Goal: Contribute content: Contribute content

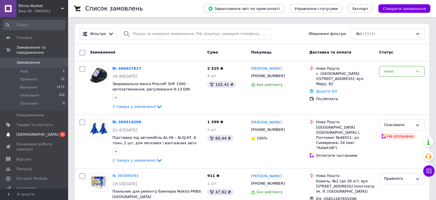
scroll to position [119, 0]
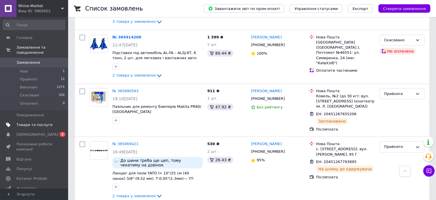
click at [34, 122] on span "Товари та послуги" at bounding box center [34, 124] width 36 height 5
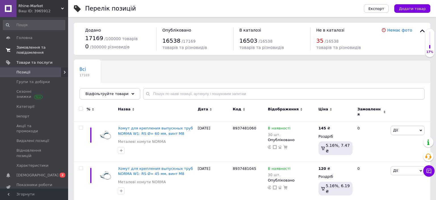
click at [34, 52] on span "Замовлення та повідомлення" at bounding box center [34, 50] width 36 height 10
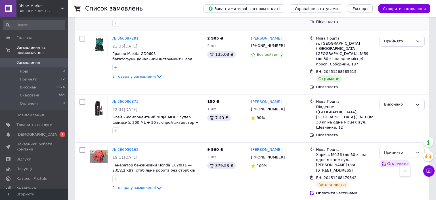
scroll to position [120, 0]
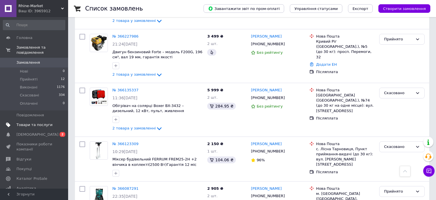
click at [42, 122] on span "Товари та послуги" at bounding box center [34, 124] width 36 height 5
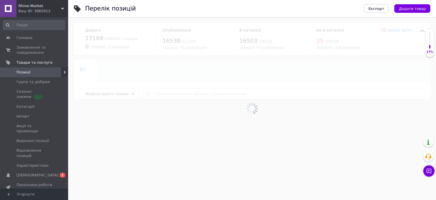
click at [418, 9] on span "Додати товар" at bounding box center [412, 9] width 27 height 4
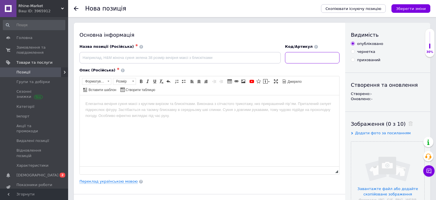
click at [297, 61] on input at bounding box center [312, 57] width 55 height 11
paste input "AT-3012"
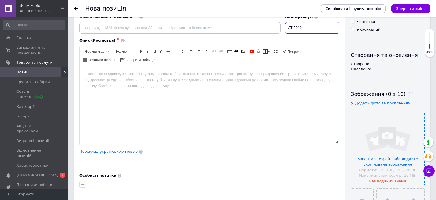
type input "AT-3012"
click at [371, 139] on input "file" at bounding box center [387, 148] width 73 height 73
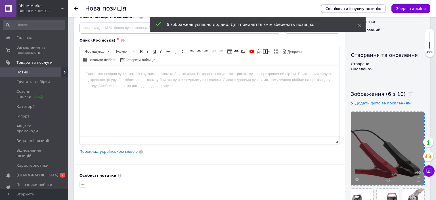
scroll to position [90, 0]
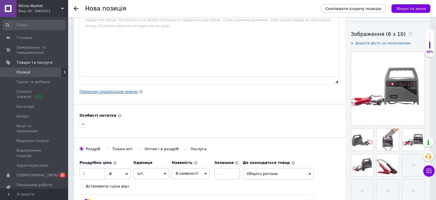
click at [103, 92] on link "Переклад українською мовою" at bounding box center [109, 91] width 58 height 5
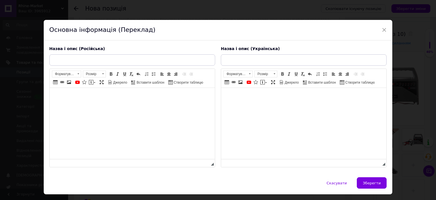
scroll to position [0, 0]
click at [244, 125] on html at bounding box center [303, 123] width 165 height 71
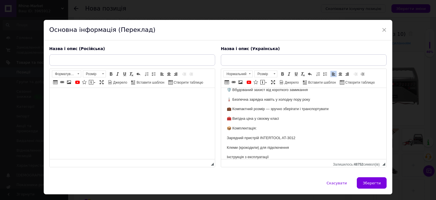
click at [198, 115] on html at bounding box center [131, 123] width 165 height 71
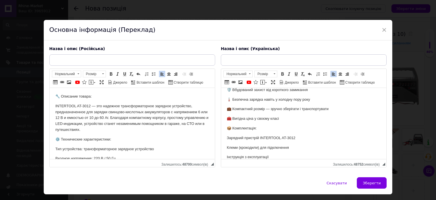
scroll to position [203, 0]
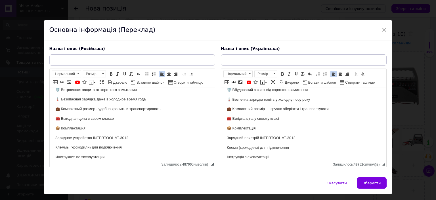
click at [234, 61] on input "text" at bounding box center [304, 59] width 166 height 11
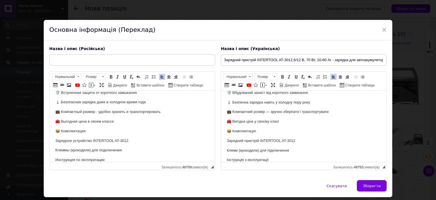
scroll to position [0, 4]
type input "Зарядний пристрій INTERTOOL AT-3012,6/12 В, 70 Вт, 10-60 Аг - зарядка для автоа…"
click at [161, 59] on input "text" at bounding box center [132, 59] width 166 height 11
paste input "Зарядное устройство для INTERTOOL AT-3012,6/12 В, 70 Вт, 10-60 Ач - зарядка для…"
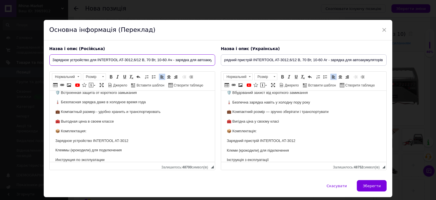
scroll to position [0, 19]
type input "Зарядное устройство для INTERTOOL AT-3012,6/12 В, 70 Вт, 10-60 Ач - зарядка для…"
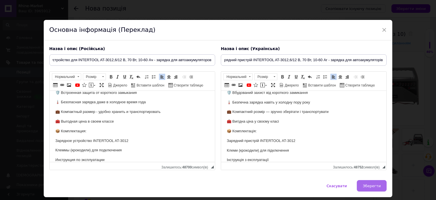
click at [369, 184] on span "Зберегти" at bounding box center [372, 186] width 18 height 4
type input "Зарядное устройство для INTERTOOL AT-3012,6/12 В, 70 Вт, 10-60 Ач - зарядка для…"
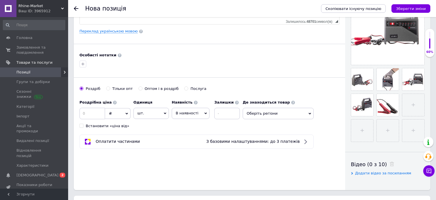
scroll to position [180, 0]
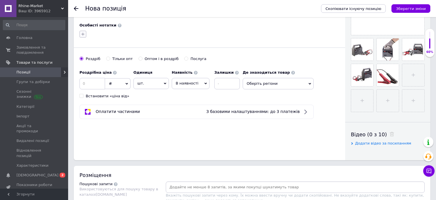
click at [81, 32] on icon "button" at bounding box center [83, 34] width 5 height 5
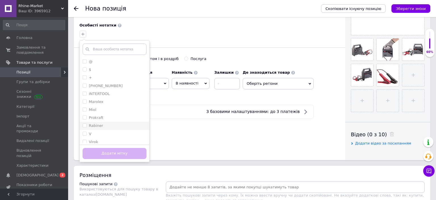
drag, startPoint x: 105, startPoint y: 93, endPoint x: 115, endPoint y: 123, distance: 32.3
click at [105, 93] on label "INTERTOOL" at bounding box center [99, 93] width 21 height 4
checkbox input "true"
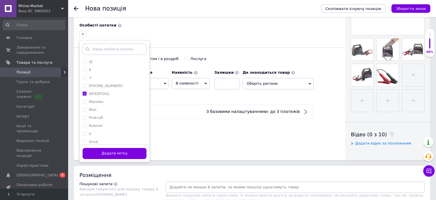
click at [122, 150] on button "Додати мітку" at bounding box center [115, 153] width 64 height 11
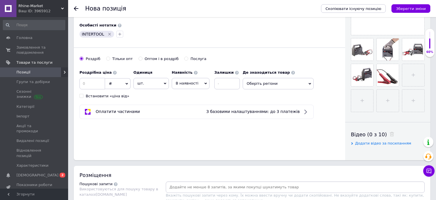
click at [185, 78] on span "В наявності" at bounding box center [191, 83] width 38 height 11
click at [189, 122] on li "Готово до відправки" at bounding box center [190, 118] width 37 height 13
click at [81, 83] on input at bounding box center [93, 83] width 26 height 11
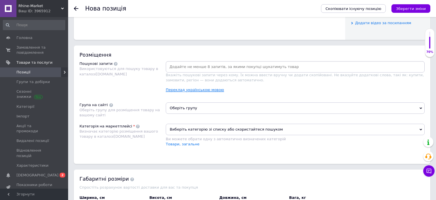
type input "950"
click at [186, 88] on link "Переклад українською мовою" at bounding box center [195, 90] width 58 height 5
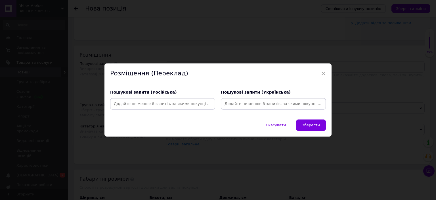
click at [245, 107] on input at bounding box center [273, 103] width 103 height 9
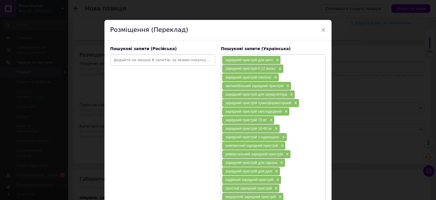
click at [197, 61] on input at bounding box center [162, 60] width 103 height 9
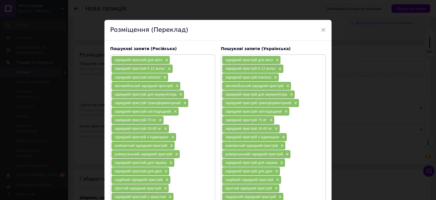
scroll to position [118, 0]
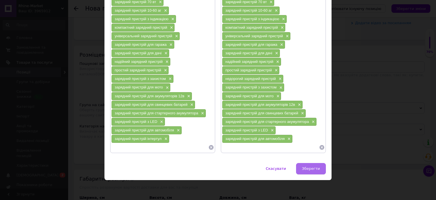
click at [309, 169] on span "Зберегти" at bounding box center [311, 168] width 18 height 4
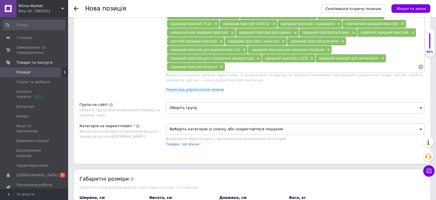
scroll to position [330, 0]
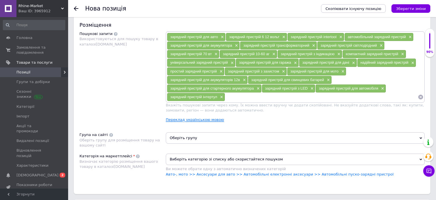
click at [182, 118] on link "Переклад українською мовою" at bounding box center [195, 119] width 58 height 5
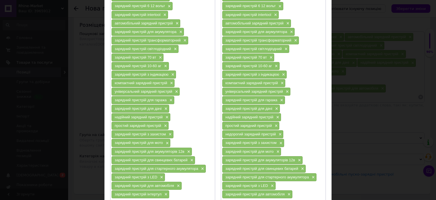
scroll to position [94, 0]
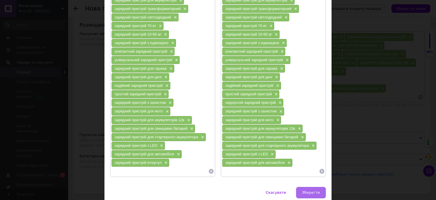
click at [311, 191] on span "Зберегти" at bounding box center [311, 192] width 18 height 4
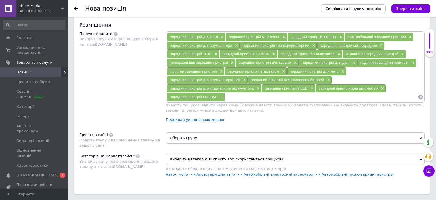
scroll to position [390, 0]
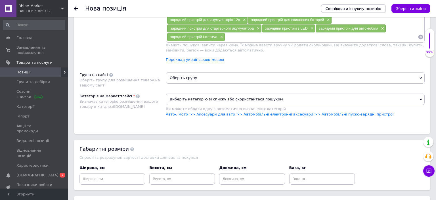
click at [186, 77] on span "Оберіть групу" at bounding box center [295, 77] width 259 height 11
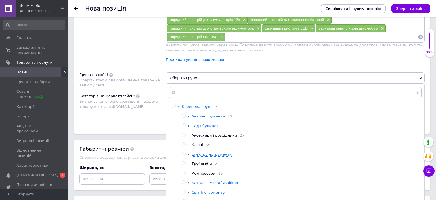
click at [202, 115] on span "Автоінструменти" at bounding box center [208, 116] width 33 height 4
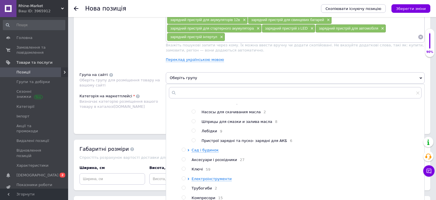
scroll to position [330, 0]
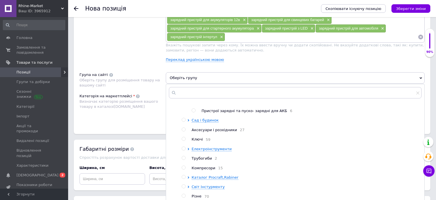
click at [193, 112] on input "radio" at bounding box center [194, 111] width 4 height 4
radio input "true"
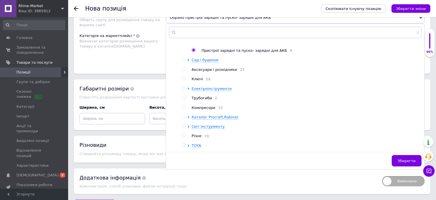
click at [407, 157] on button "Зберегти" at bounding box center [407, 160] width 30 height 11
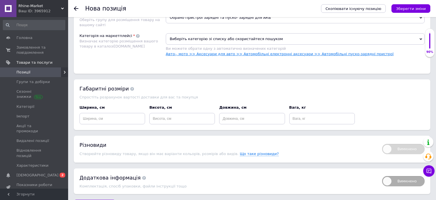
click at [222, 53] on link "Авто-, мото >> Аксесуари для авто >> Автомобільні електронні аксесуари >> Автом…" at bounding box center [280, 54] width 228 height 4
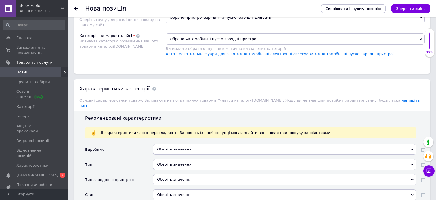
click at [167, 144] on div "Оберіть значення" at bounding box center [284, 149] width 263 height 11
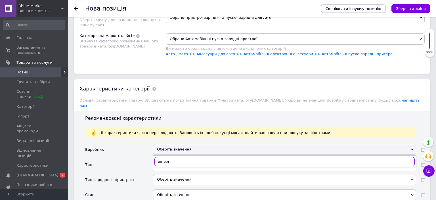
scroll to position [510, 0]
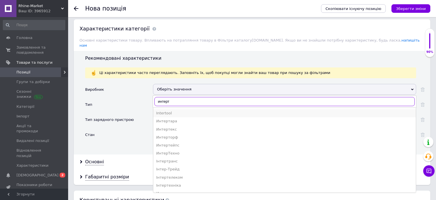
type input "интерт"
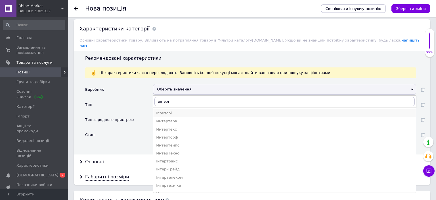
click at [168, 111] on div "Intertool" at bounding box center [284, 113] width 257 height 5
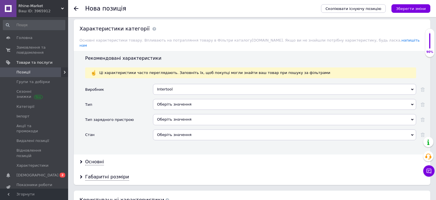
click at [165, 100] on div "Оберіть значення" at bounding box center [284, 104] width 263 height 11
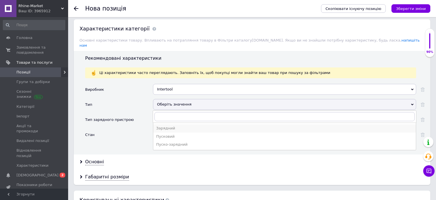
click at [176, 126] on div "Зарядний" at bounding box center [284, 128] width 257 height 5
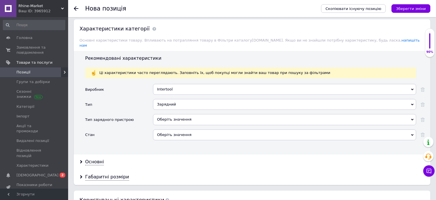
click at [171, 114] on div "Оберіть значення" at bounding box center [284, 119] width 263 height 11
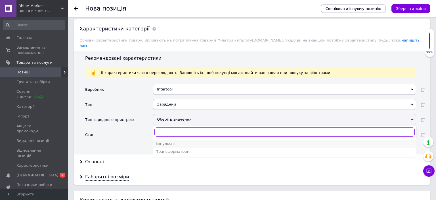
scroll to position [540, 0]
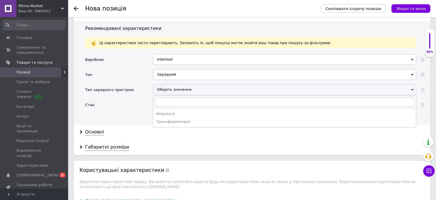
click at [150, 99] on div "Стан" at bounding box center [119, 106] width 68 height 15
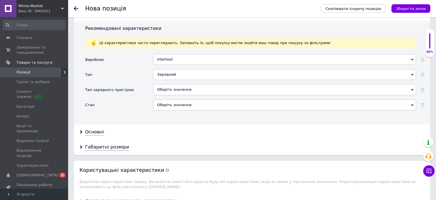
click at [163, 99] on div "Оберіть значення" at bounding box center [284, 104] width 263 height 11
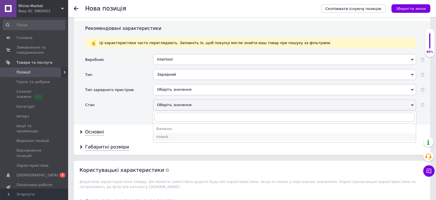
click at [168, 133] on li "Новий" at bounding box center [284, 137] width 263 height 8
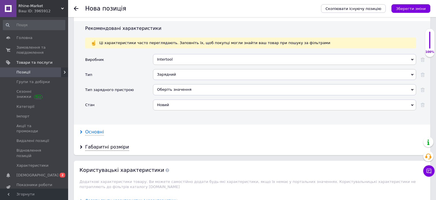
click at [93, 129] on div "Основні" at bounding box center [94, 132] width 19 height 7
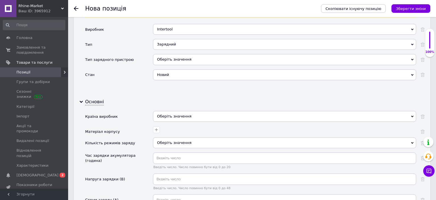
scroll to position [600, 0]
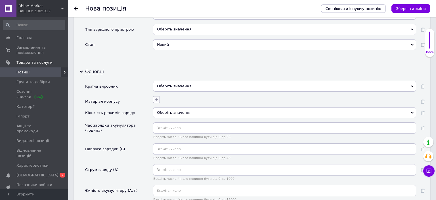
click at [159, 96] on button "button" at bounding box center [156, 99] width 7 height 7
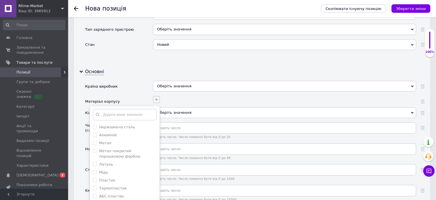
click at [159, 96] on button "button" at bounding box center [156, 99] width 7 height 7
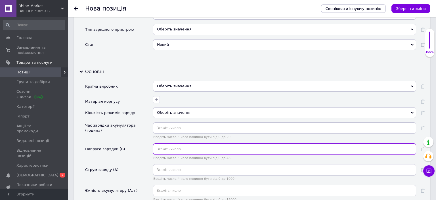
click at [169, 145] on input "text" at bounding box center [284, 148] width 263 height 11
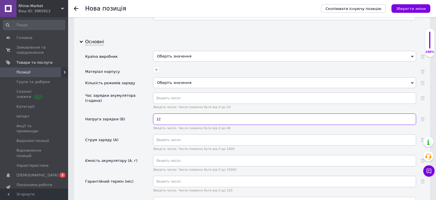
type input "12"
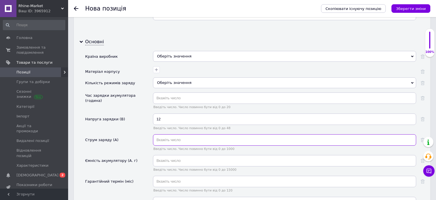
click at [169, 138] on input "text" at bounding box center [284, 139] width 263 height 11
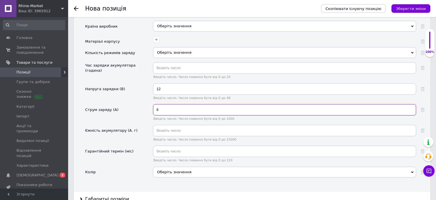
type input "6"
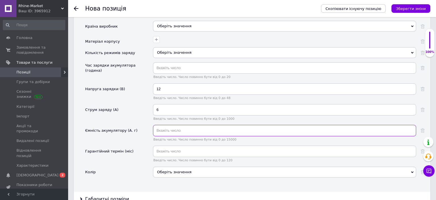
click at [171, 126] on input "text" at bounding box center [284, 130] width 263 height 11
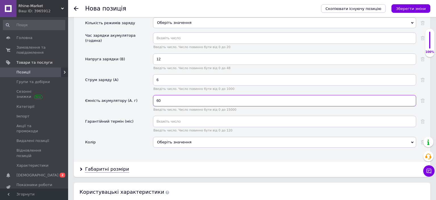
type input "60"
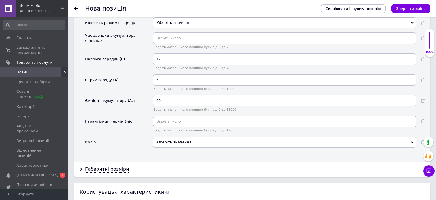
click at [172, 116] on input "text" at bounding box center [284, 121] width 263 height 11
type input "12"
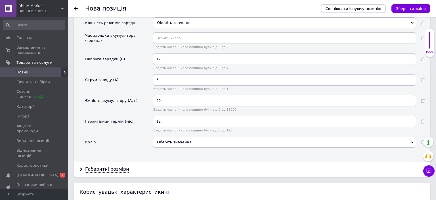
click at [171, 137] on div "Оберіть значення" at bounding box center [284, 142] width 263 height 11
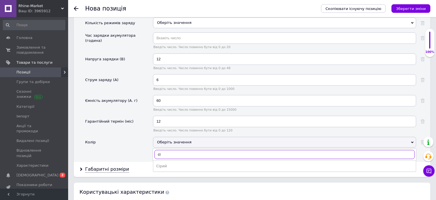
scroll to position [720, 0]
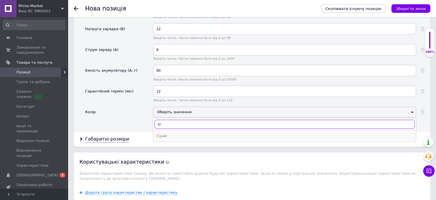
type input "сі"
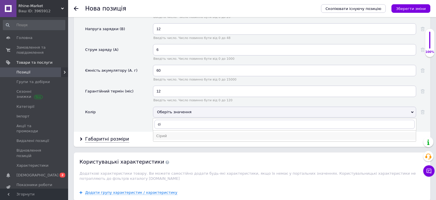
click at [171, 133] on div "Сірий" at bounding box center [284, 135] width 257 height 5
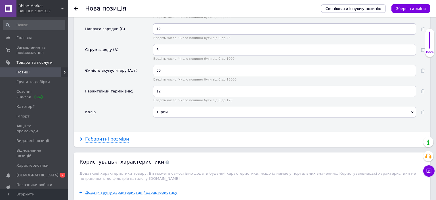
click at [118, 136] on div "Габаритні розміри" at bounding box center [107, 139] width 44 height 7
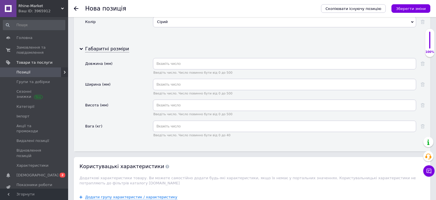
scroll to position [840, 0]
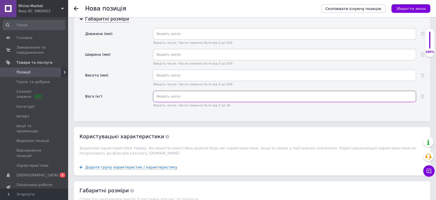
click at [160, 91] on input "text" at bounding box center [284, 96] width 263 height 11
type input "1.5"
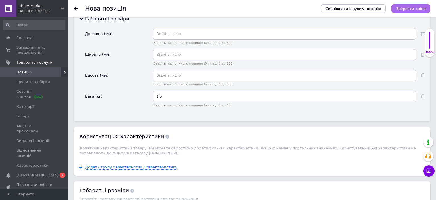
click at [405, 5] on button "Зберегти зміни" at bounding box center [411, 8] width 39 height 9
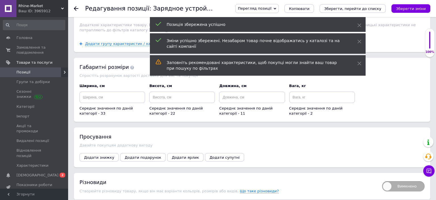
scroll to position [739, 0]
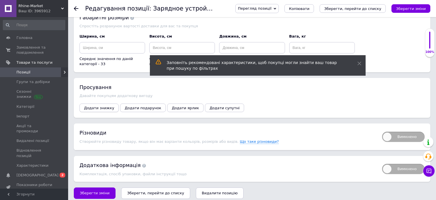
click at [100, 105] on button "Додати знижку" at bounding box center [99, 107] width 39 height 9
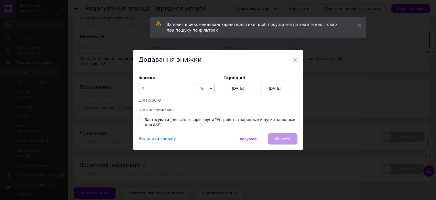
click at [200, 90] on span "%" at bounding box center [202, 88] width 4 height 5
click at [205, 104] on li "₴" at bounding box center [205, 100] width 18 height 8
click at [176, 94] on input at bounding box center [166, 88] width 55 height 11
type input "200"
click at [268, 93] on div "[DATE]" at bounding box center [275, 88] width 28 height 11
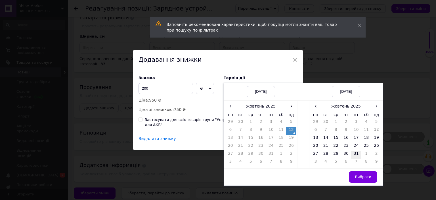
click at [358, 157] on td "31" at bounding box center [356, 155] width 10 height 8
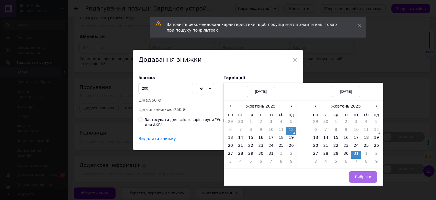
click at [359, 179] on span "Вибрати" at bounding box center [363, 176] width 16 height 4
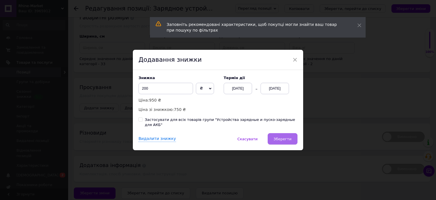
click at [289, 137] on span "Зберегти" at bounding box center [283, 139] width 18 height 4
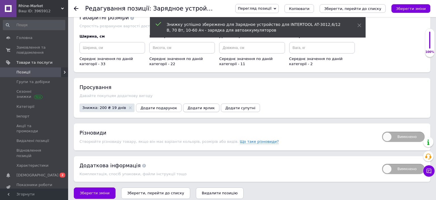
click at [188, 106] on span "Додати ярлик" at bounding box center [201, 108] width 27 height 4
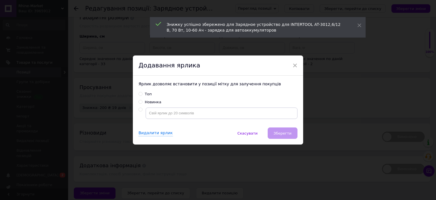
click at [143, 96] on label "Топ" at bounding box center [145, 93] width 13 height 5
click at [141, 95] on input "Топ" at bounding box center [141, 94] width 4 height 4
radio input "true"
click at [278, 134] on span "Зберегти" at bounding box center [283, 133] width 18 height 4
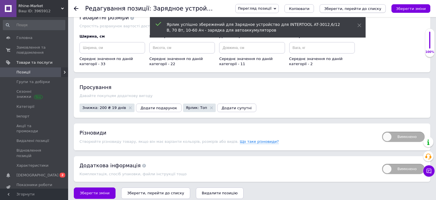
click at [364, 9] on icon "Зберегти, перейти до списку" at bounding box center [352, 9] width 57 height 4
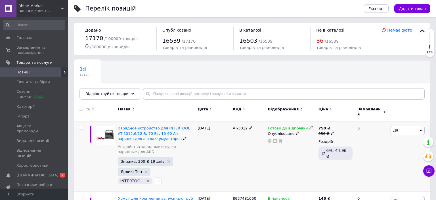
click at [240, 126] on span "AT-3012" at bounding box center [240, 128] width 15 height 4
click at [239, 126] on span "AT-3012" at bounding box center [240, 128] width 15 height 4
copy span "AT-3012"
click at [410, 5] on button "Додати товар" at bounding box center [413, 8] width 36 height 9
